Goal: Navigation & Orientation: Find specific page/section

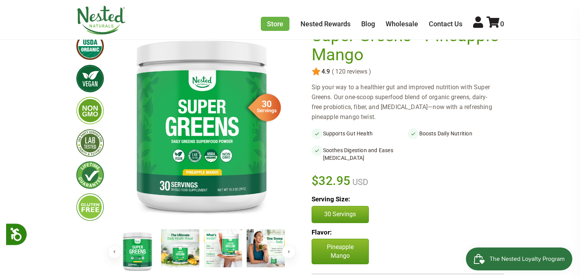
scroll to position [93, 0]
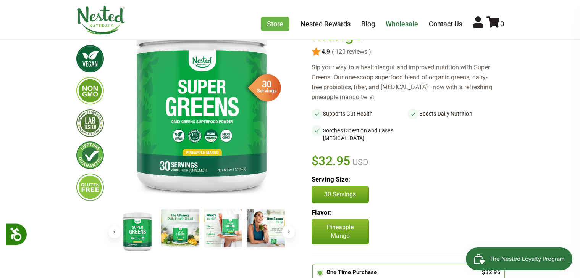
click at [387, 22] on link "Wholesale" at bounding box center [401, 24] width 32 height 8
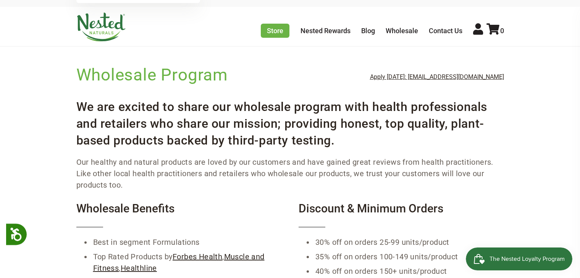
scroll to position [46, 0]
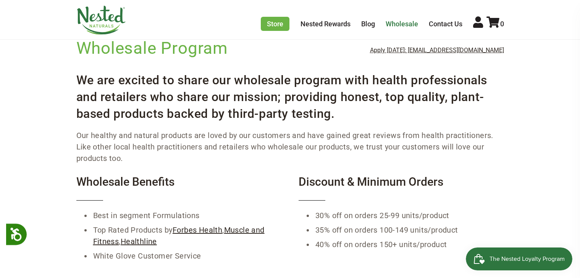
click at [391, 21] on link "Wholesale" at bounding box center [401, 24] width 32 height 8
